Goal: Check status: Check status

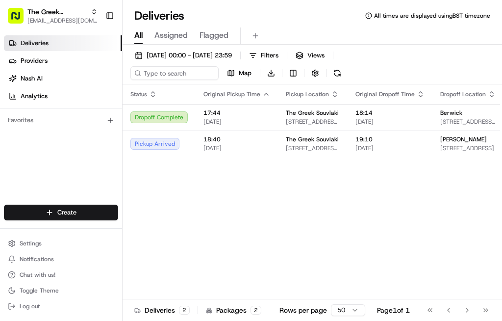
click at [376, 150] on span "[DATE]" at bounding box center [389, 148] width 69 height 8
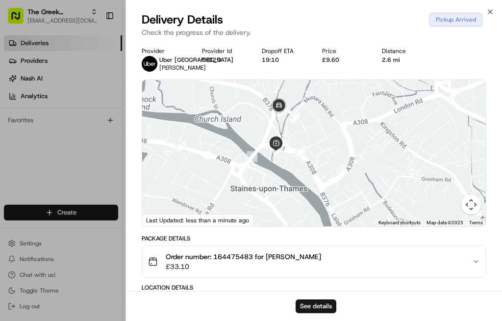
click at [478, 20] on div "Pickup Arrived" at bounding box center [455, 20] width 53 height 14
click at [488, 14] on icon "button" at bounding box center [490, 12] width 8 height 8
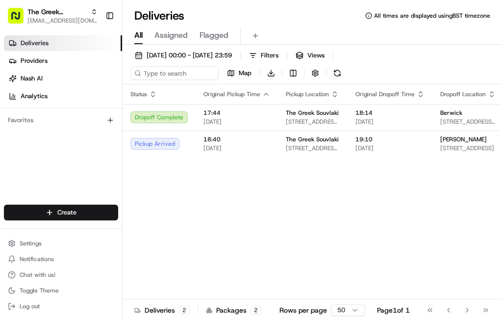
click at [409, 147] on span "[DATE]" at bounding box center [389, 148] width 69 height 8
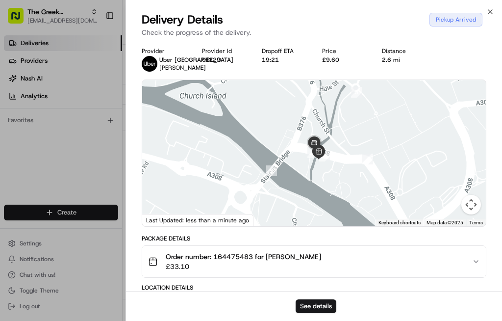
click at [74, 180] on div at bounding box center [251, 160] width 502 height 321
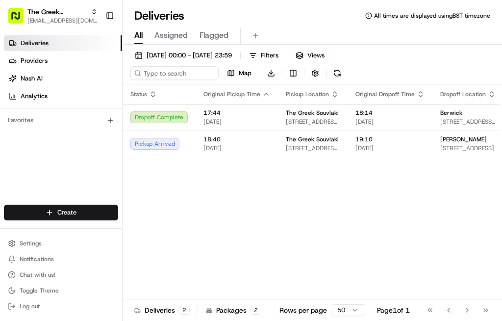
click at [455, 117] on div "Berwick [STREET_ADDRESS][PERSON_NAME]" at bounding box center [467, 117] width 55 height 17
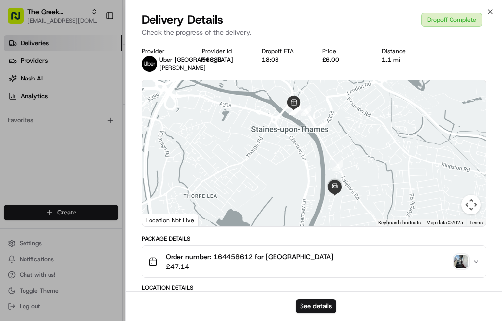
click at [73, 165] on div at bounding box center [251, 160] width 502 height 321
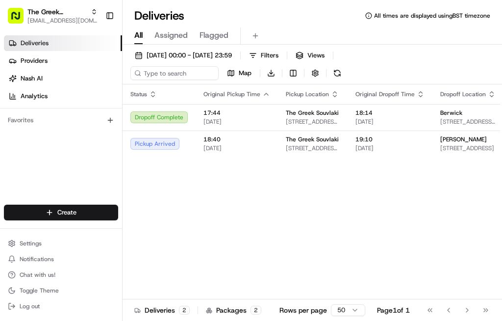
click at [371, 148] on span "[DATE]" at bounding box center [389, 148] width 69 height 8
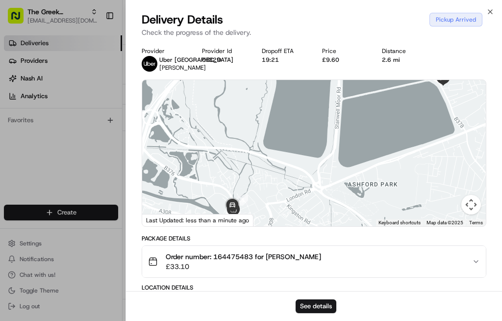
click at [81, 151] on div at bounding box center [251, 160] width 502 height 321
